Goal: Task Accomplishment & Management: Use online tool/utility

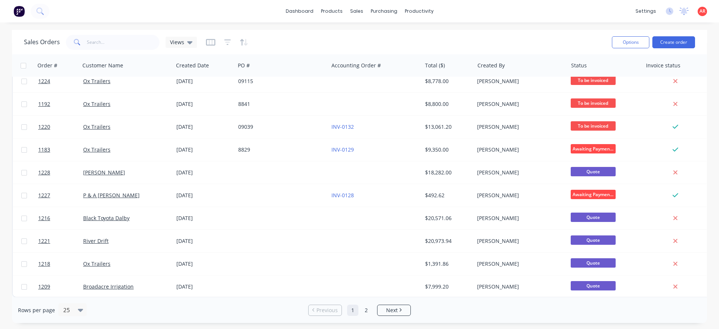
scroll to position [350, 0]
click at [83, 313] on div at bounding box center [82, 310] width 8 height 8
click at [74, 293] on div "100" at bounding box center [71, 292] width 28 height 14
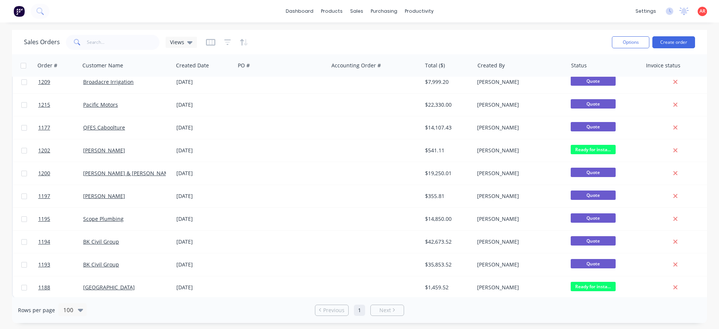
scroll to position [556, 0]
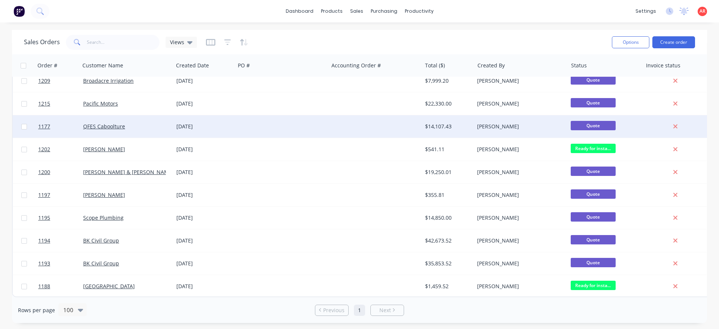
click at [147, 126] on div "QFES Caboolture" at bounding box center [124, 126] width 83 height 7
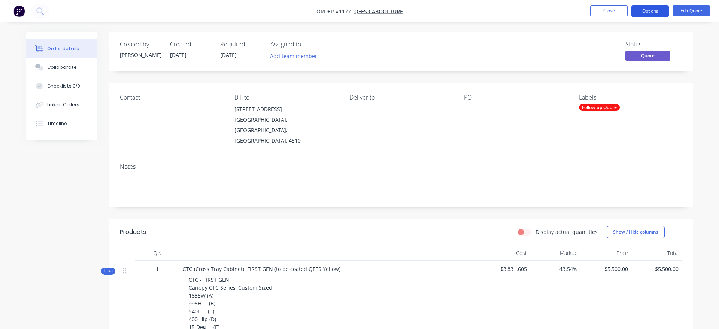
click at [649, 15] on button "Options" at bounding box center [649, 11] width 37 height 12
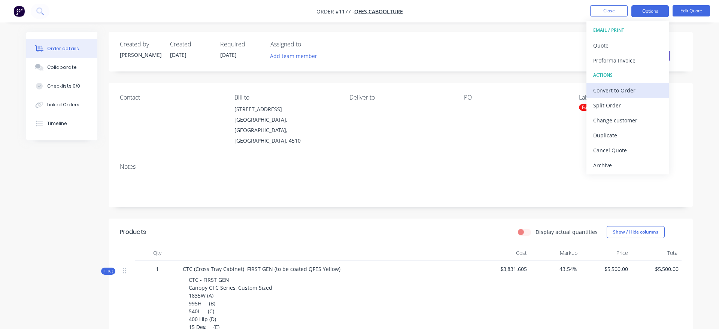
click at [647, 95] on div "Convert to Order" at bounding box center [627, 90] width 69 height 11
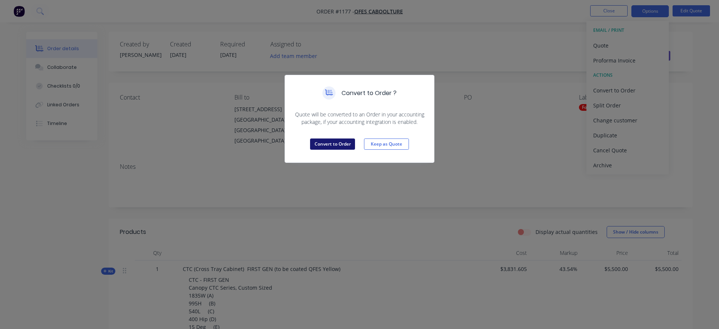
click at [348, 147] on button "Convert to Order" at bounding box center [332, 143] width 45 height 11
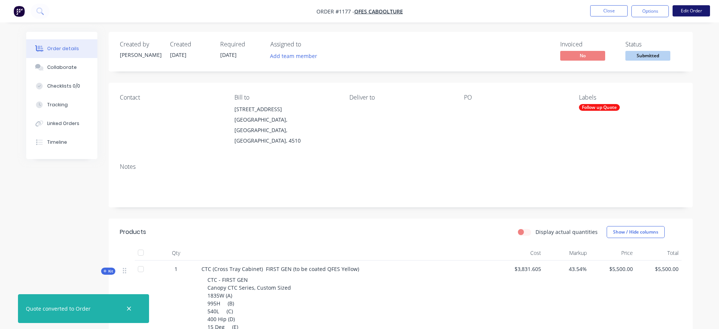
click at [688, 14] on button "Edit Order" at bounding box center [690, 10] width 37 height 11
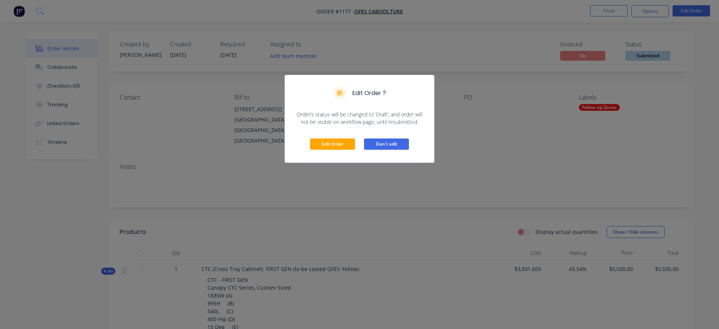
click at [402, 145] on button "Don't edit" at bounding box center [386, 143] width 45 height 11
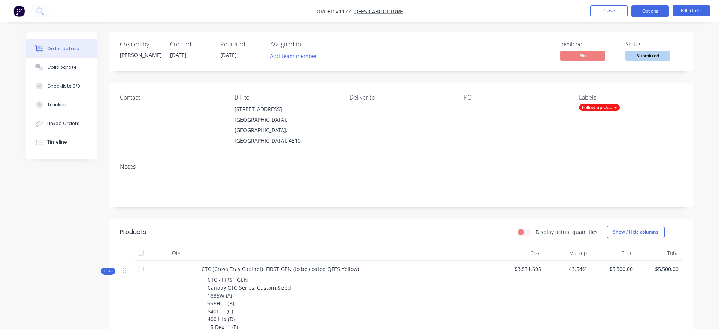
click at [646, 12] on button "Options" at bounding box center [649, 11] width 37 height 12
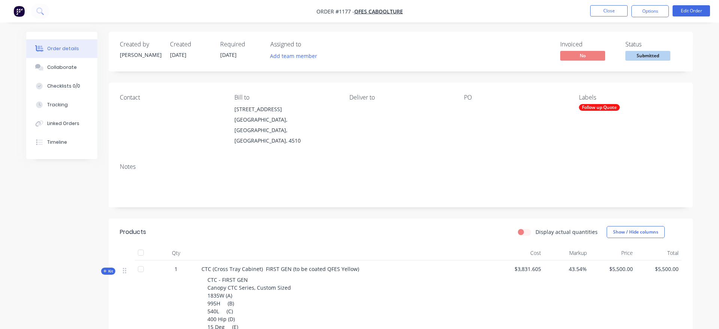
click at [655, 58] on span "Submitted" at bounding box center [647, 55] width 45 height 9
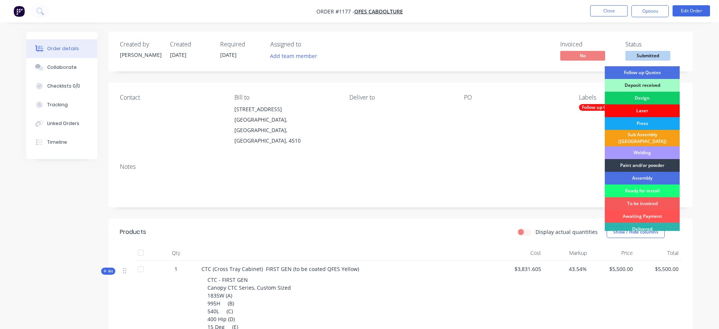
click at [639, 113] on div "Laser" at bounding box center [641, 110] width 75 height 13
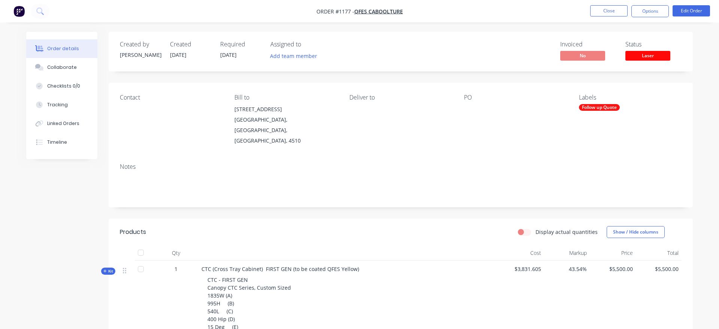
click at [606, 110] on div "Follow up Quote" at bounding box center [599, 107] width 41 height 7
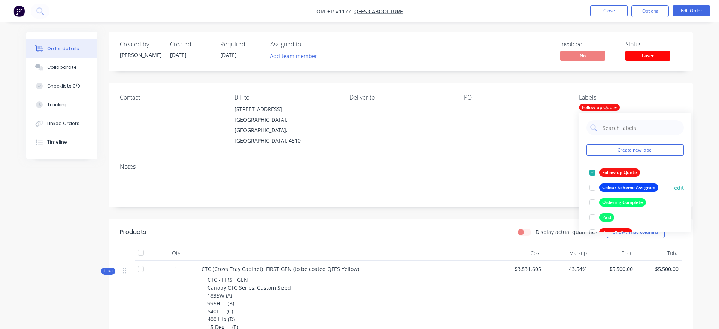
click at [593, 188] on div at bounding box center [592, 187] width 15 height 15
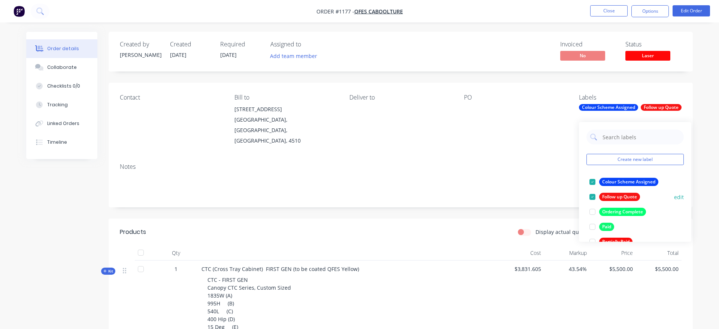
click at [590, 198] on div at bounding box center [592, 196] width 15 height 15
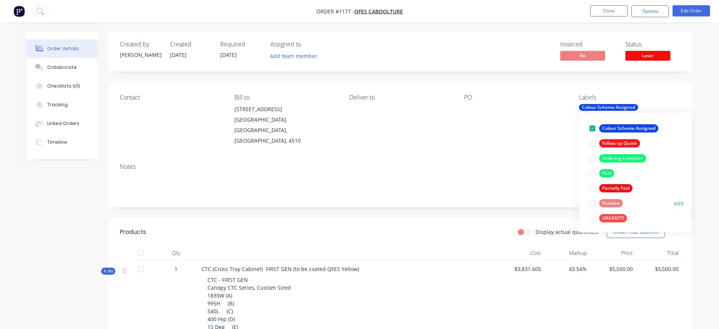
scroll to position [45, 0]
click at [683, 93] on div "Contact Bill to [STREET_ADDRESS] Deliver to PO Labels Colour Scheme Assigned" at bounding box center [401, 120] width 584 height 74
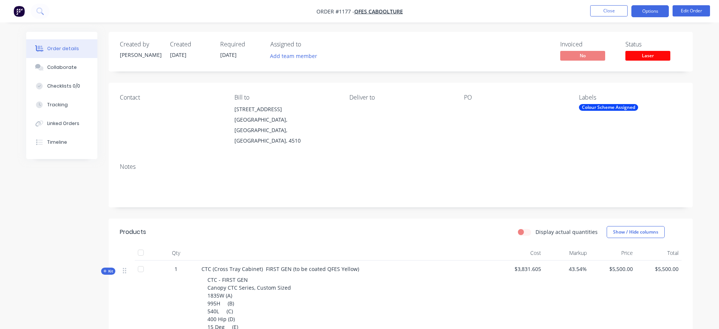
click at [653, 14] on button "Options" at bounding box center [649, 11] width 37 height 12
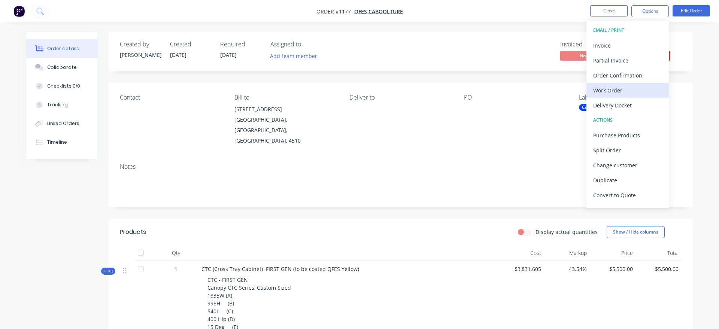
click at [640, 92] on div "Work Order" at bounding box center [627, 90] width 69 height 11
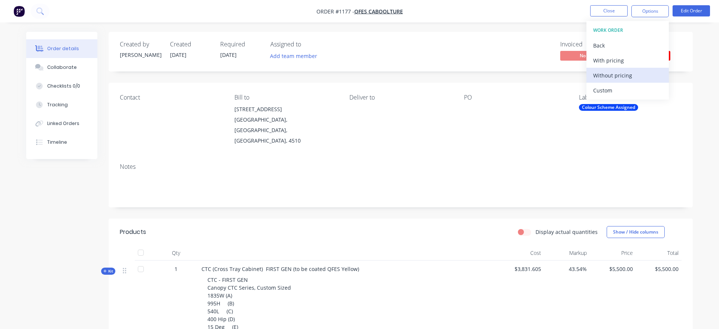
click at [636, 76] on div "Without pricing" at bounding box center [627, 75] width 69 height 11
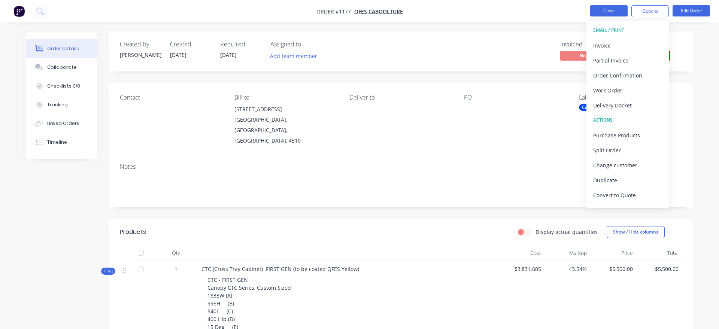
click at [605, 12] on button "Close" at bounding box center [608, 10] width 37 height 11
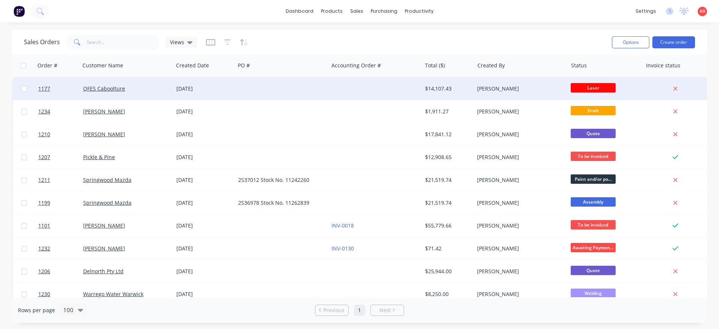
click at [141, 92] on div "QFES Caboolture" at bounding box center [126, 88] width 93 height 22
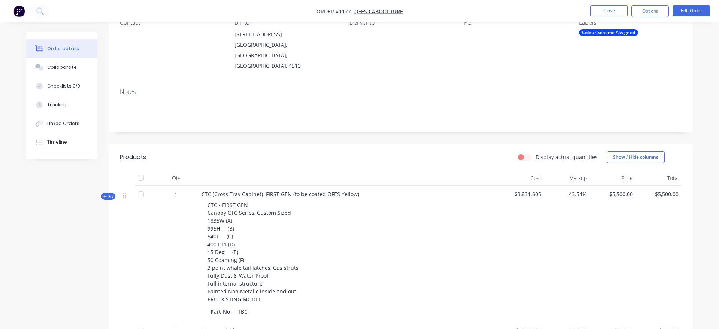
scroll to position [76, 0]
